Goal: Information Seeking & Learning: Learn about a topic

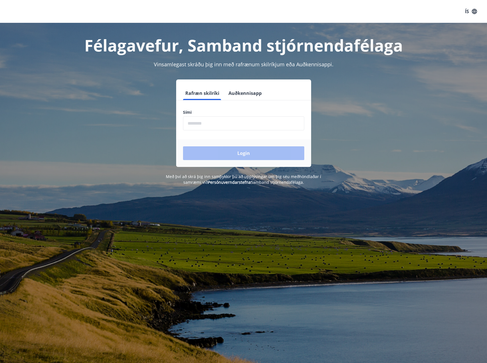
click at [248, 127] on input "phone" at bounding box center [243, 123] width 121 height 14
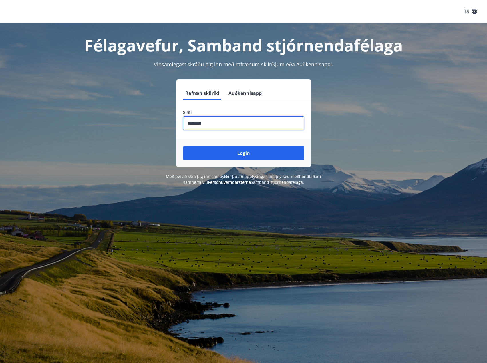
type input "********"
click at [183, 147] on button "Login" at bounding box center [243, 154] width 121 height 14
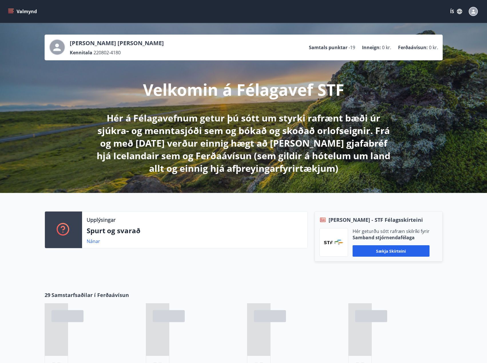
click at [19, 13] on button "Valmynd" at bounding box center [23, 11] width 32 height 10
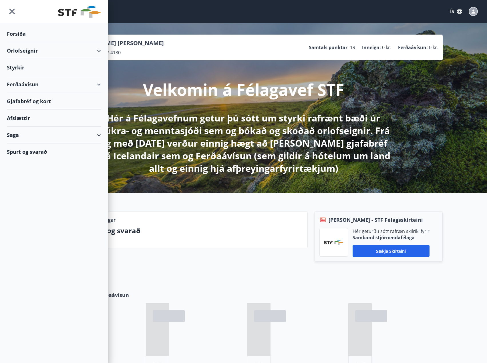
click at [33, 42] on div "Styrkir" at bounding box center [54, 33] width 94 height 17
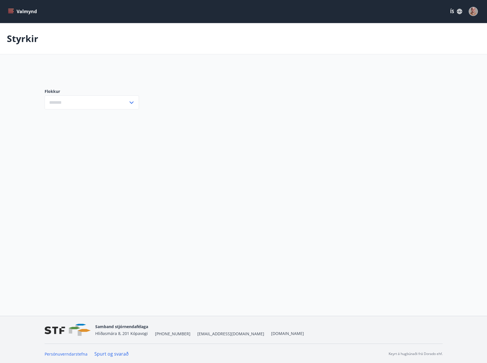
type input "***"
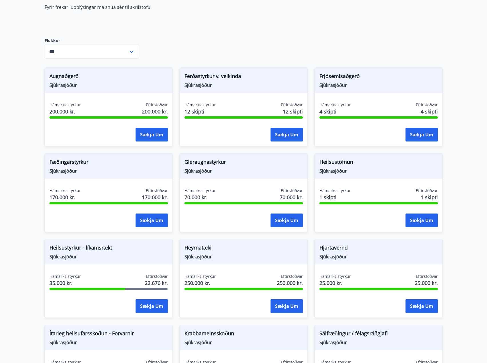
scroll to position [86, 0]
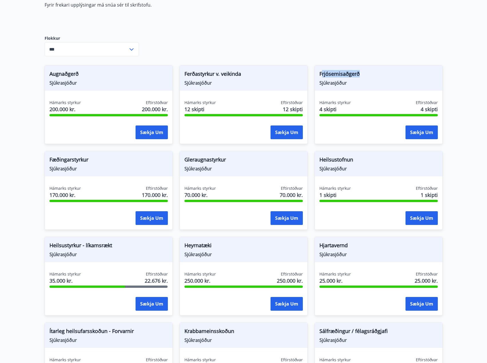
drag, startPoint x: 321, startPoint y: 75, endPoint x: 370, endPoint y: 74, distance: 48.7
click at [369, 74] on span "Frjósemisaðgerð" at bounding box center [379, 75] width 118 height 10
click at [370, 74] on span "Frjósemisaðgerð" at bounding box center [379, 75] width 118 height 10
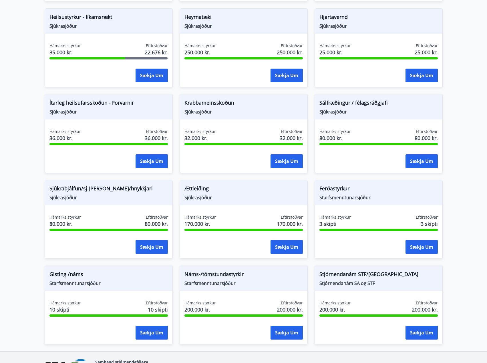
scroll to position [315, 0]
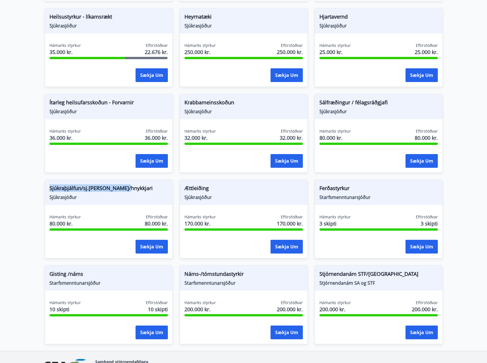
drag, startPoint x: 126, startPoint y: 189, endPoint x: 46, endPoint y: 189, distance: 80.1
click at [46, 189] on div "Sjúkraþjálfun/sj.nudd/hnykkjari Sjúkrasjóður" at bounding box center [109, 192] width 128 height 25
click at [193, 188] on span "Ættleiðing" at bounding box center [244, 190] width 118 height 10
drag, startPoint x: 189, startPoint y: 222, endPoint x: 216, endPoint y: 222, distance: 26.9
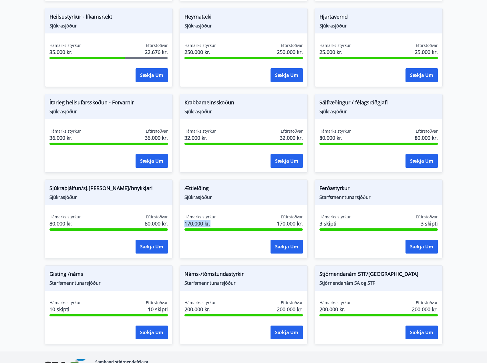
click at [215, 222] on div "Hámarks styrkur 170.000 kr. Eftirstöðvar 170.000 kr. Sækja um" at bounding box center [244, 235] width 128 height 42
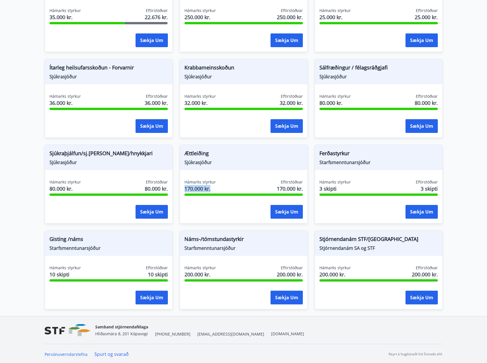
scroll to position [351, 0]
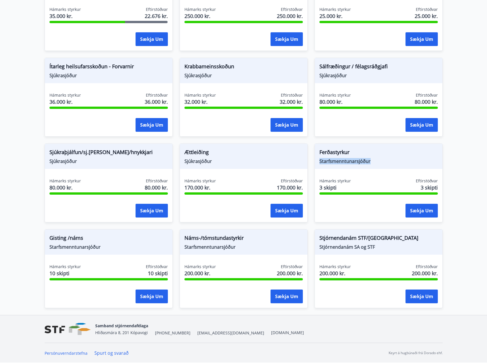
drag, startPoint x: 320, startPoint y: 163, endPoint x: 392, endPoint y: 163, distance: 72.1
click at [372, 163] on span "Starfsmenntunarsjóður" at bounding box center [379, 161] width 118 height 6
click at [394, 164] on span "Starfsmenntunarsjóður" at bounding box center [379, 161] width 118 height 6
drag, startPoint x: 55, startPoint y: 248, endPoint x: 115, endPoint y: 253, distance: 60.3
click at [111, 253] on div "Gisting /náms Starfsmenntunarsjóður" at bounding box center [109, 242] width 128 height 25
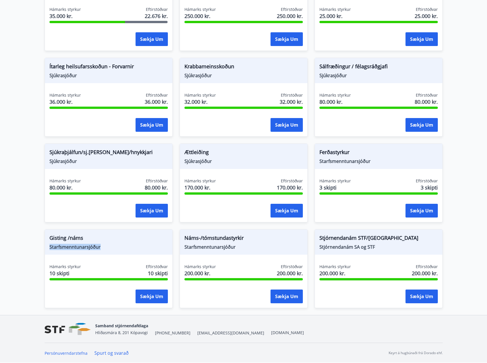
drag, startPoint x: 115, startPoint y: 253, endPoint x: 109, endPoint y: 260, distance: 8.9
click at [114, 253] on div "Gisting /náms Starfsmenntunarsjóður" at bounding box center [109, 242] width 128 height 25
click at [103, 238] on span "Gisting /náms" at bounding box center [109, 239] width 118 height 10
